Goal: Use online tool/utility: Utilize a website feature to perform a specific function

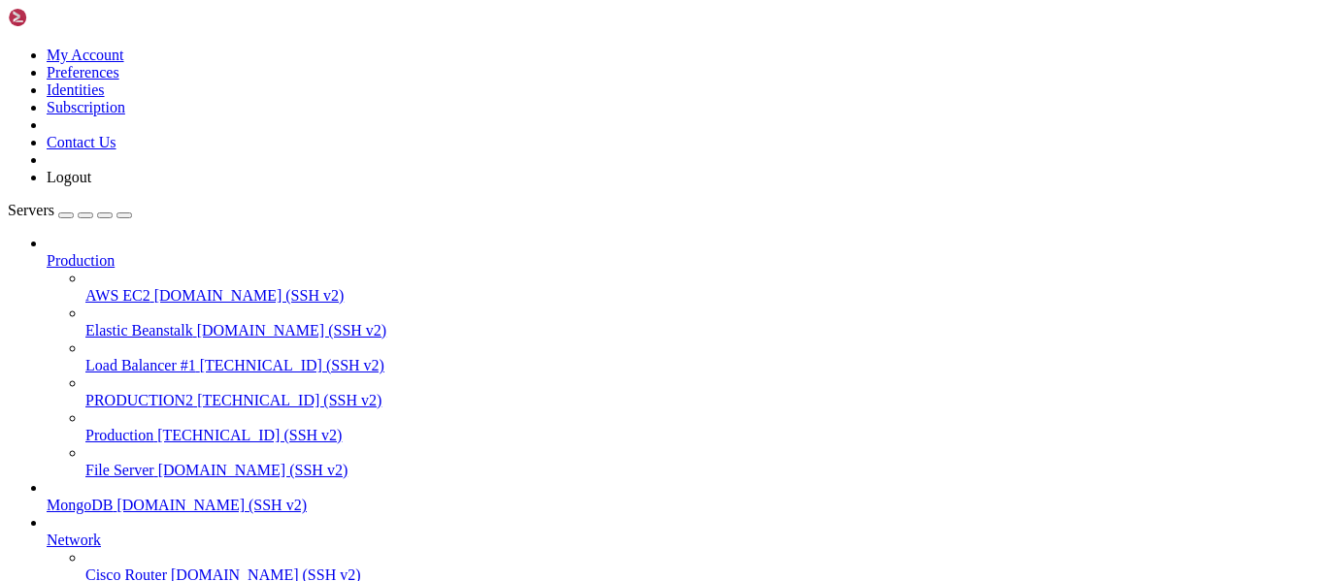
click at [174, 392] on span "PRODUCTION2" at bounding box center [139, 400] width 108 height 16
